Goal: Transaction & Acquisition: Purchase product/service

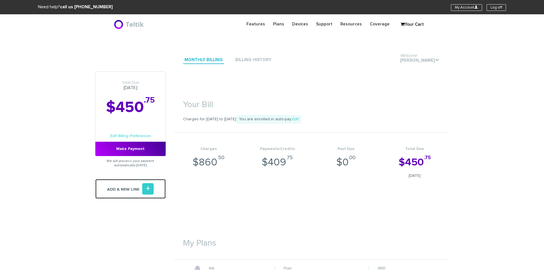
click at [156, 182] on link "Add a new line +" at bounding box center [130, 189] width 71 height 20
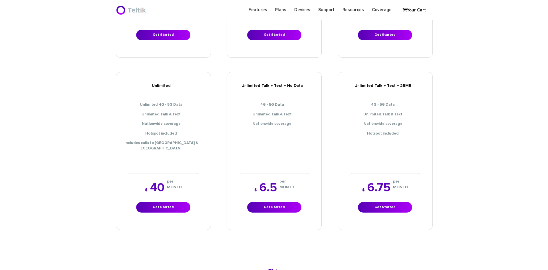
scroll to position [229, 0]
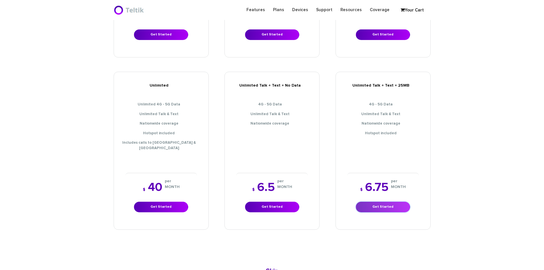
click at [388, 202] on link "Get Started" at bounding box center [383, 207] width 54 height 11
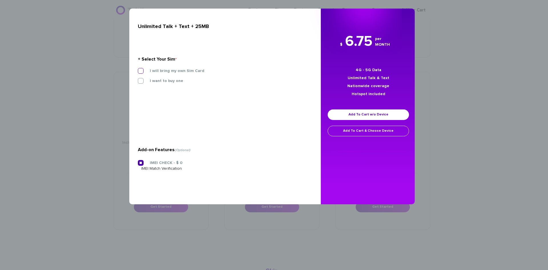
click at [149, 70] on label "I will bring my own Sim Card" at bounding box center [172, 70] width 63 height 5
click at [138, 69] on input "I will bring my own Sim Card" at bounding box center [138, 69] width 0 height 0
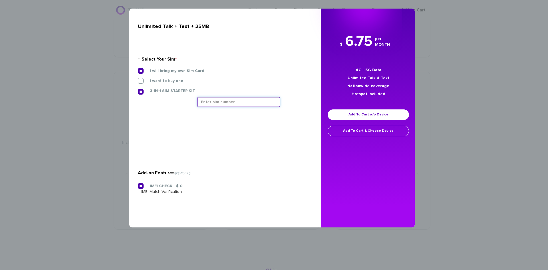
click at [262, 99] on input "text" at bounding box center [238, 102] width 83 height 10
type input "8901240357129197344"
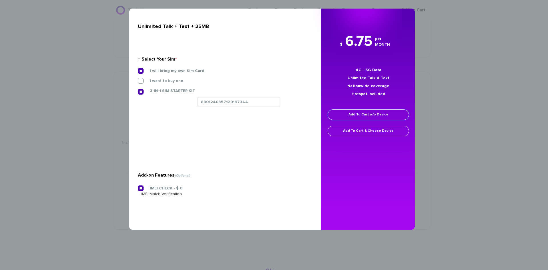
click at [361, 114] on link "Add To Cart w/o Device" at bounding box center [368, 114] width 81 height 11
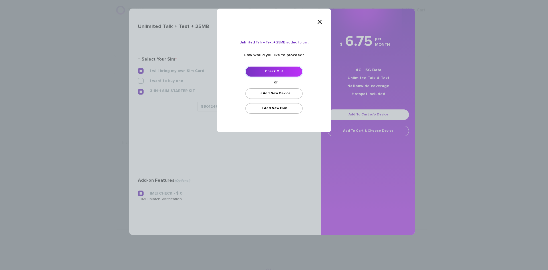
click at [273, 73] on link "Check Out" at bounding box center [274, 71] width 57 height 11
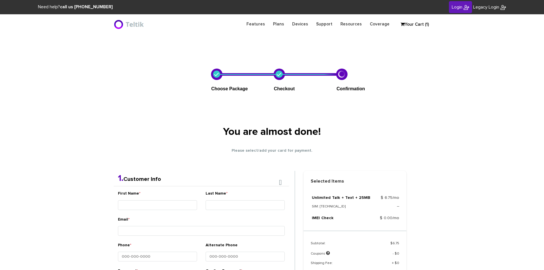
type input "esamuel@safetelecom.net"
click at [457, 8] on span "Login" at bounding box center [457, 7] width 11 height 5
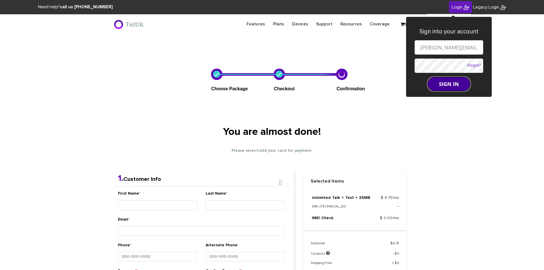
click at [441, 80] on button "SIGN IN" at bounding box center [449, 84] width 43 height 14
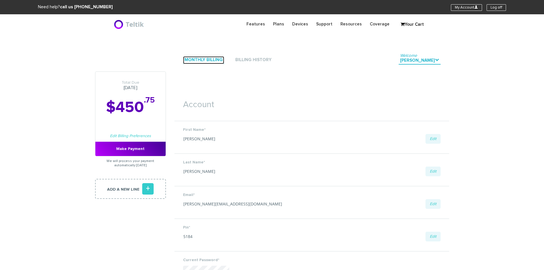
click at [196, 59] on link "Monthly Billing" at bounding box center [203, 60] width 41 height 8
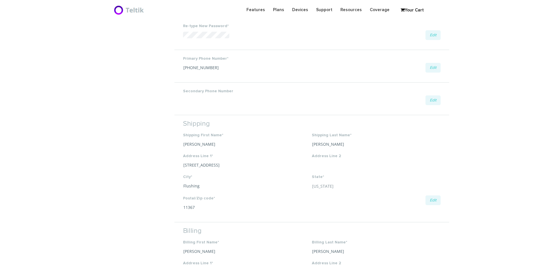
scroll to position [257, 0]
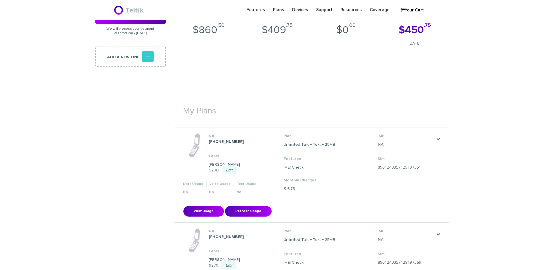
scroll to position [114, 0]
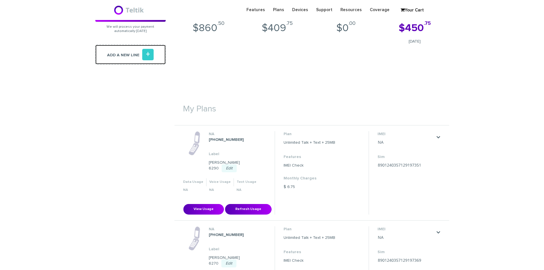
click at [138, 56] on link "Add a new line +" at bounding box center [130, 55] width 71 height 20
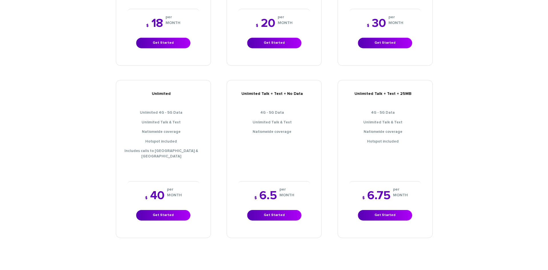
scroll to position [286, 0]
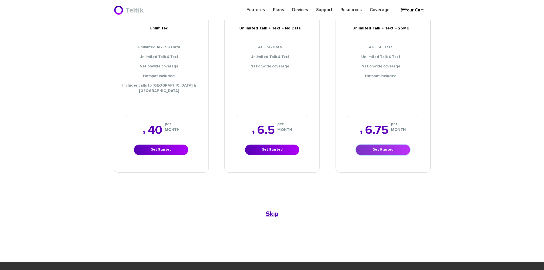
click at [364, 145] on link "Get Started" at bounding box center [383, 150] width 54 height 11
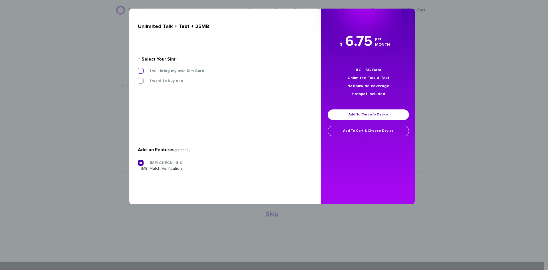
click at [166, 70] on label "I will bring my own Sim Card" at bounding box center [172, 70] width 63 height 5
click at [138, 69] on input "I will bring my own Sim Card" at bounding box center [138, 69] width 0 height 0
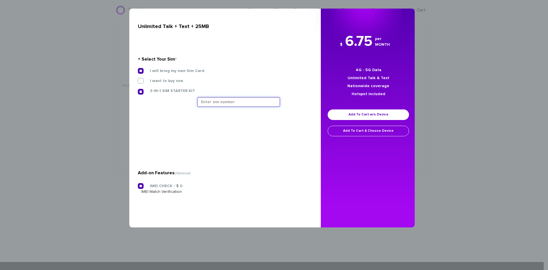
click at [265, 103] on input "text" at bounding box center [238, 102] width 83 height 10
type input "8901240357129197344"
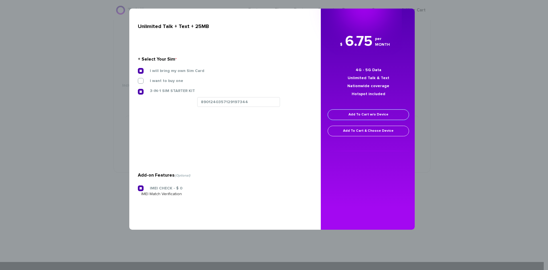
click at [387, 114] on link "Add To Cart w/o Device" at bounding box center [368, 114] width 81 height 11
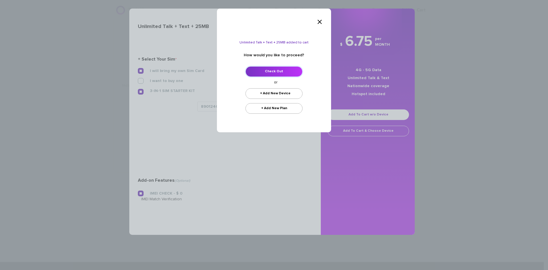
click at [263, 71] on link "Check Out" at bounding box center [274, 71] width 57 height 11
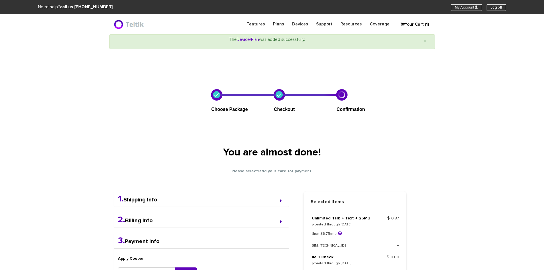
select select "NY"
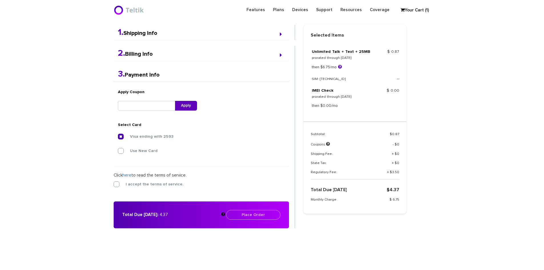
scroll to position [149, 0]
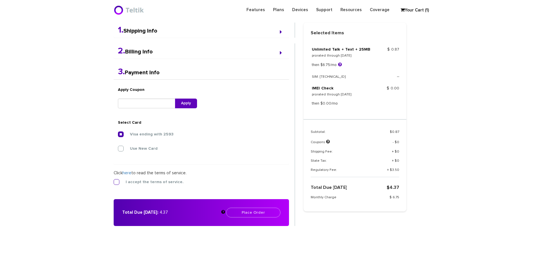
click at [117, 182] on label "I accept the terms of service." at bounding box center [150, 181] width 67 height 5
click at [114, 180] on input "I accept the terms of service." at bounding box center [114, 180] width 0 height 0
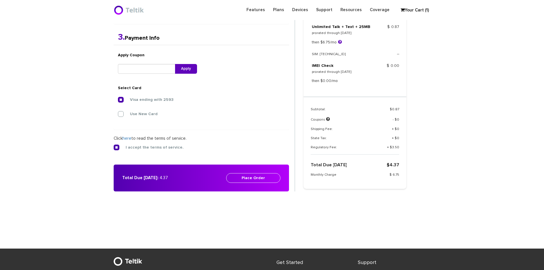
scroll to position [206, 0]
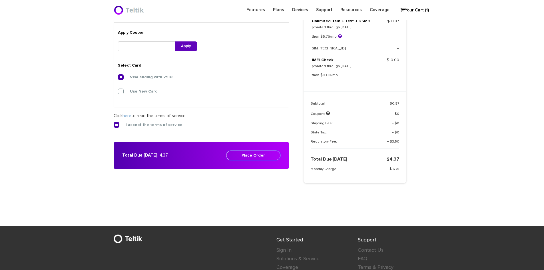
click at [263, 153] on button "Place Order" at bounding box center [253, 156] width 54 height 10
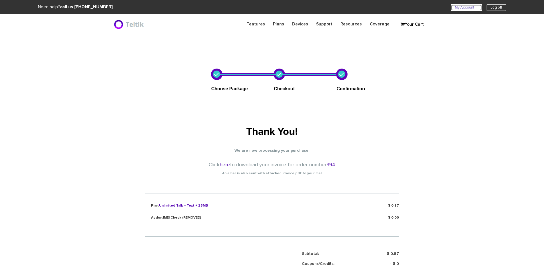
click at [459, 6] on link "My Account U" at bounding box center [466, 7] width 31 height 7
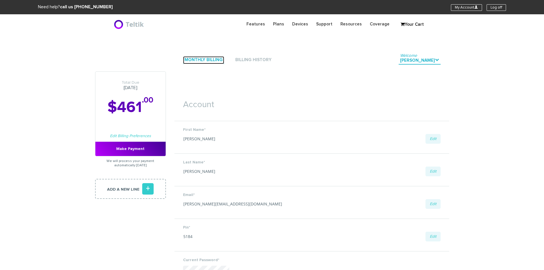
click at [195, 63] on link "Monthly Billing" at bounding box center [203, 60] width 41 height 8
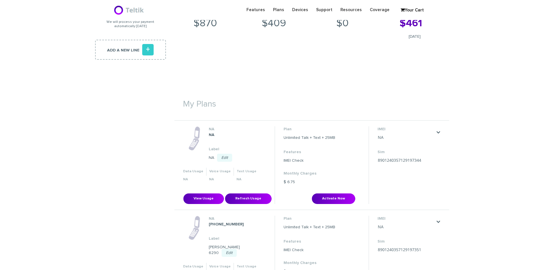
scroll to position [143, 0]
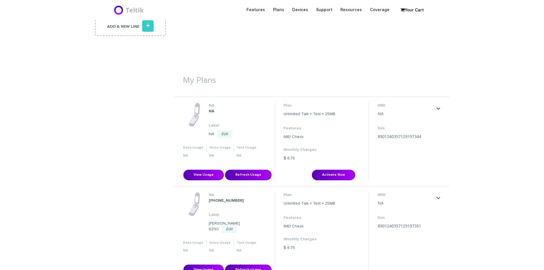
click at [228, 131] on link "Edit" at bounding box center [224, 134] width 15 height 8
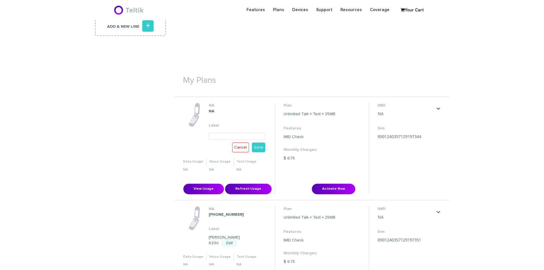
click at [218, 135] on input "text" at bounding box center [237, 136] width 57 height 7
paste input "[PERSON_NAME]"
type input "[PERSON_NAME] 6275"
click at [261, 146] on link "Save" at bounding box center [258, 148] width 13 height 10
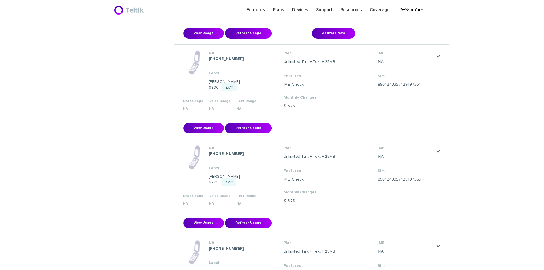
scroll to position [291, 0]
